Goal: Transaction & Acquisition: Purchase product/service

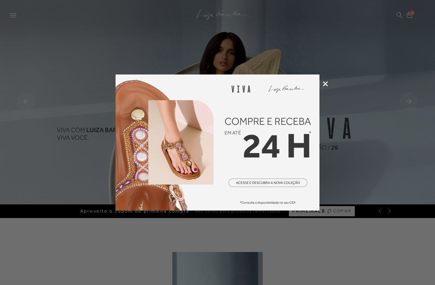
click at [325, 84] on icon at bounding box center [325, 83] width 5 height 5
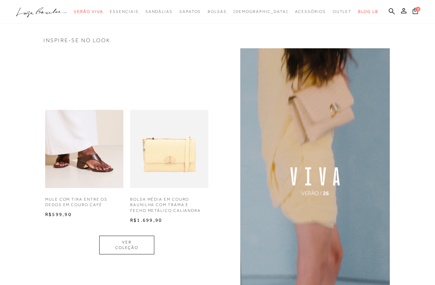
scroll to position [429, 0]
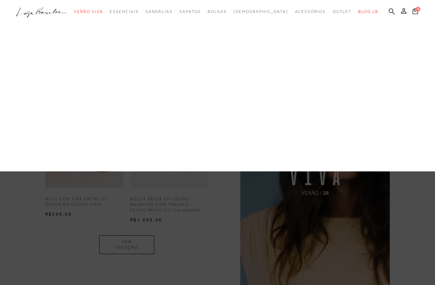
click at [0, 0] on link "Ombro" at bounding box center [0, 0] width 0 height 0
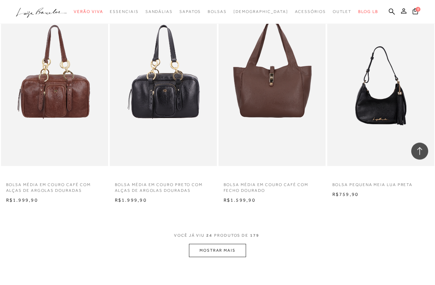
scroll to position [1094, 0]
click at [234, 244] on button "MOSTRAR MAIS" at bounding box center [217, 249] width 57 height 13
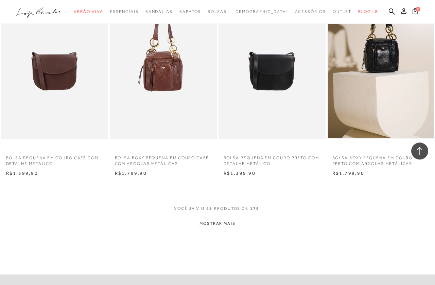
scroll to position [2366, 0]
click at [231, 219] on button "MOSTRAR MAIS" at bounding box center [217, 223] width 57 height 13
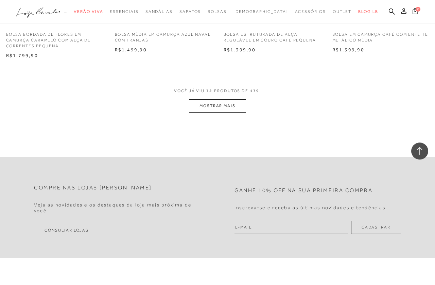
scroll to position [3734, 0]
click at [235, 99] on button "MOSTRAR MAIS" at bounding box center [217, 105] width 57 height 13
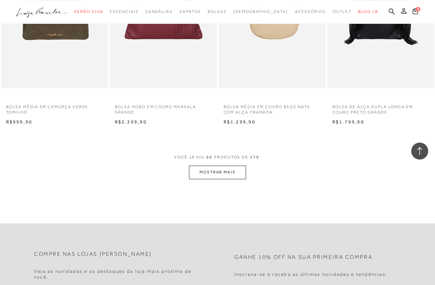
scroll to position [4918, 0]
click at [234, 166] on button "MOSTRAR MAIS" at bounding box center [217, 171] width 57 height 13
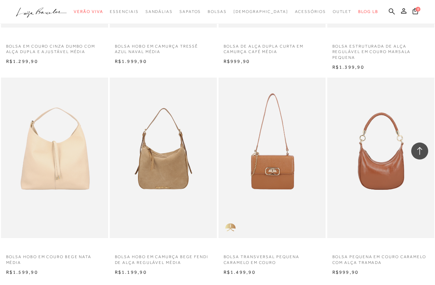
scroll to position [6013, 0]
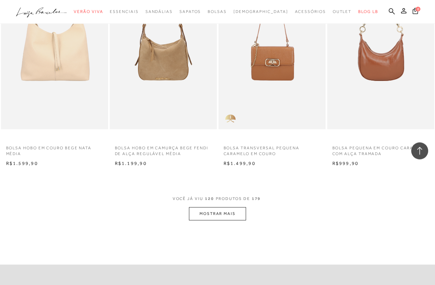
click at [219, 207] on button "MOSTRAR MAIS" at bounding box center [217, 213] width 57 height 13
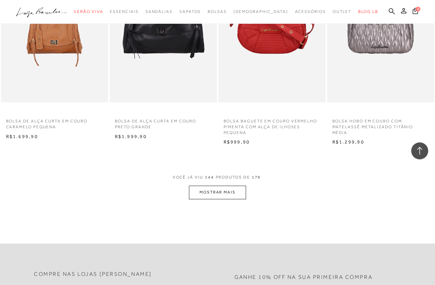
scroll to position [7382, 0]
click at [222, 185] on button "MOSTRAR MAIS" at bounding box center [217, 191] width 57 height 13
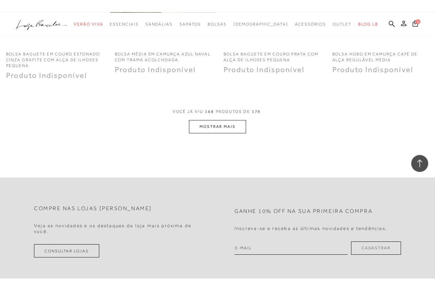
scroll to position [8684, 0]
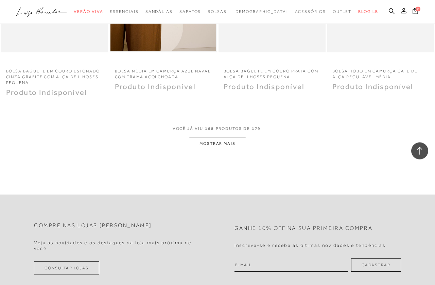
click at [236, 137] on button "MOSTRAR MAIS" at bounding box center [217, 143] width 57 height 13
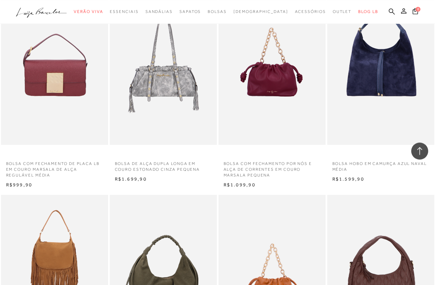
scroll to position [7531, 0]
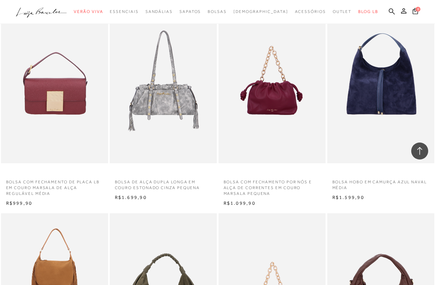
click at [68, 89] on img at bounding box center [55, 83] width 106 height 161
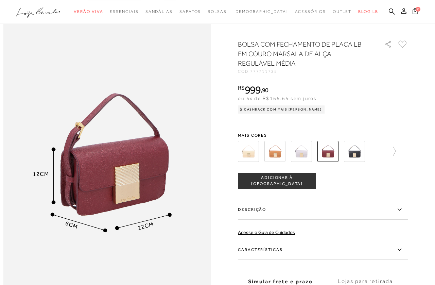
scroll to position [293, 0]
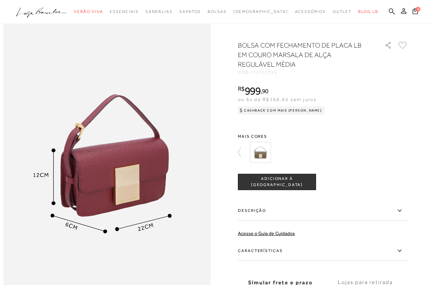
click at [262, 150] on img at bounding box center [260, 151] width 21 height 21
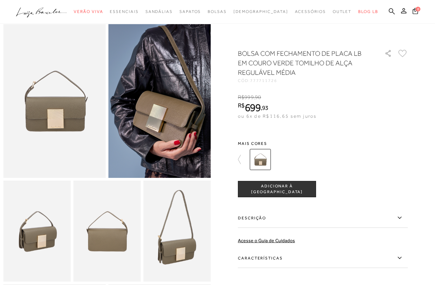
scroll to position [24, 0]
click at [177, 131] on img at bounding box center [159, 100] width 102 height 153
click at [190, 230] on img at bounding box center [176, 230] width 67 height 101
click at [125, 232] on img at bounding box center [106, 230] width 67 height 101
click at [34, 235] on img at bounding box center [36, 230] width 67 height 101
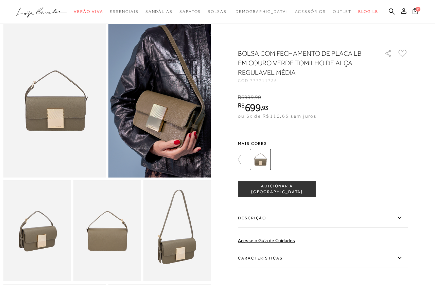
click at [76, 112] on img at bounding box center [54, 100] width 102 height 153
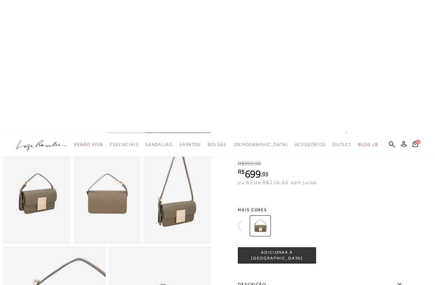
scroll to position [0, 0]
